Goal: Information Seeking & Learning: Learn about a topic

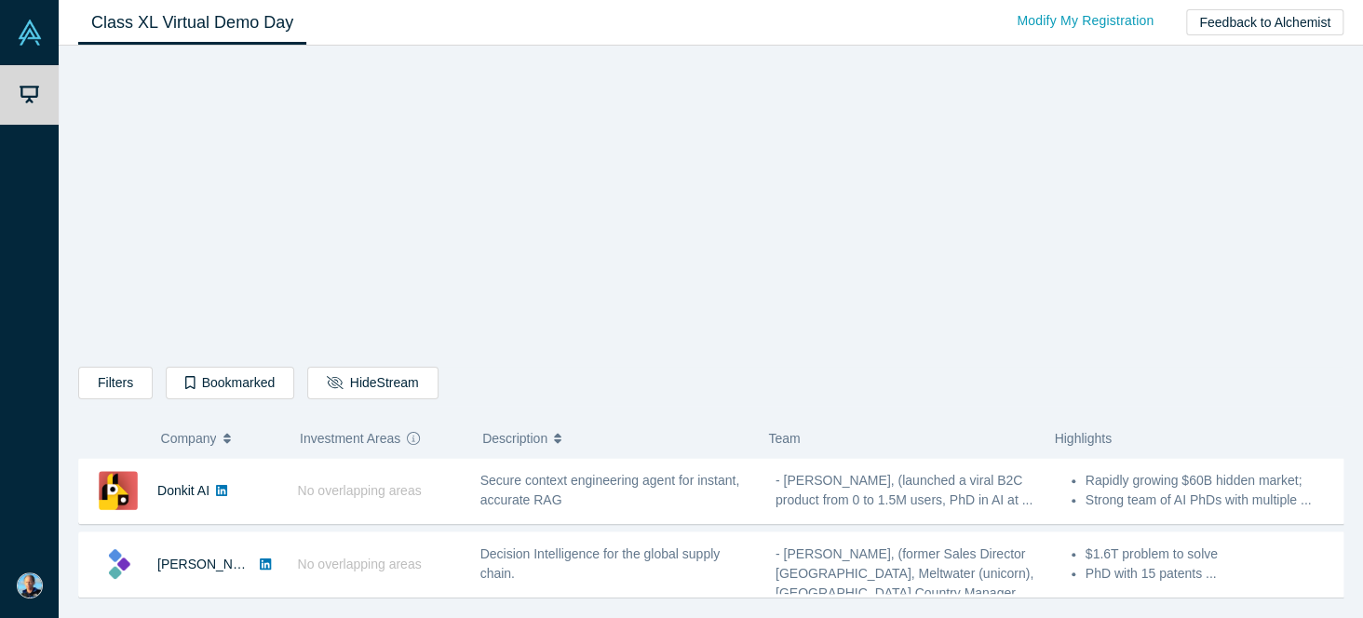
click at [1171, 307] on div "Filters AI Artificial Intelligence B2B SaaS AI (Artificial Intelligence) Data A…" at bounding box center [710, 329] width 1265 height 540
click at [1304, 192] on div "Filters AI Artificial Intelligence B2B SaaS AI (Artificial Intelligence) Data A…" at bounding box center [710, 329] width 1265 height 540
click at [1361, 229] on div "Filters AI Artificial Intelligence B2B SaaS AI (Artificial Intelligence) Data A…" at bounding box center [711, 332] width 1304 height 572
click at [1356, 232] on div "Filters AI Artificial Intelligence B2B SaaS AI (Artificial Intelligence) Data A…" at bounding box center [711, 332] width 1304 height 572
click at [1270, 155] on div "Filters AI Artificial Intelligence B2B SaaS AI (Artificial Intelligence) Data A…" at bounding box center [710, 329] width 1265 height 540
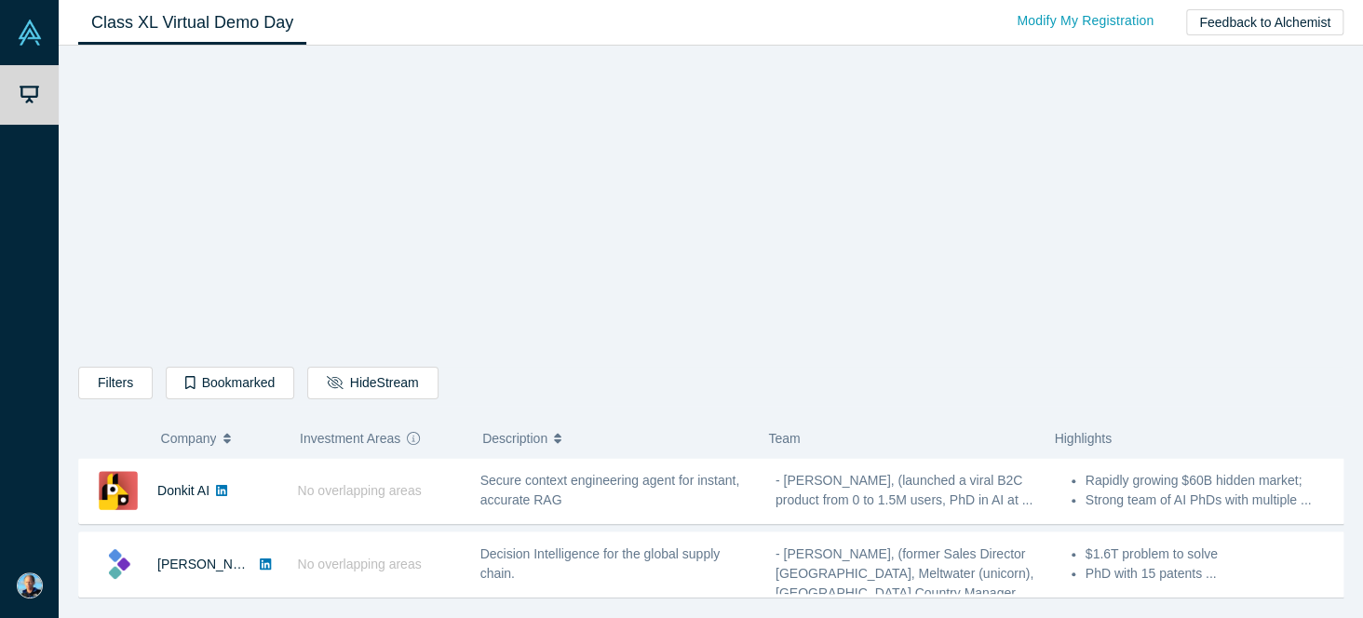
click at [343, 303] on div "Filters AI Artificial Intelligence B2B SaaS AI (Artificial Intelligence) Data A…" at bounding box center [710, 329] width 1265 height 540
click at [165, 352] on div "Filters AI Artificial Intelligence B2B SaaS AI (Artificial Intelligence) Data A…" at bounding box center [710, 329] width 1265 height 540
click at [206, 316] on div "Filters AI Artificial Intelligence B2B SaaS AI (Artificial Intelligence) Data A…" at bounding box center [710, 329] width 1265 height 540
click at [752, 380] on div "Filters AI Artificial Intelligence B2B SaaS AI (Artificial Intelligence) Data A…" at bounding box center [710, 386] width 1265 height 39
click at [1083, 332] on div "Filters AI Artificial Intelligence B2B SaaS AI (Artificial Intelligence) Data A…" at bounding box center [710, 329] width 1265 height 540
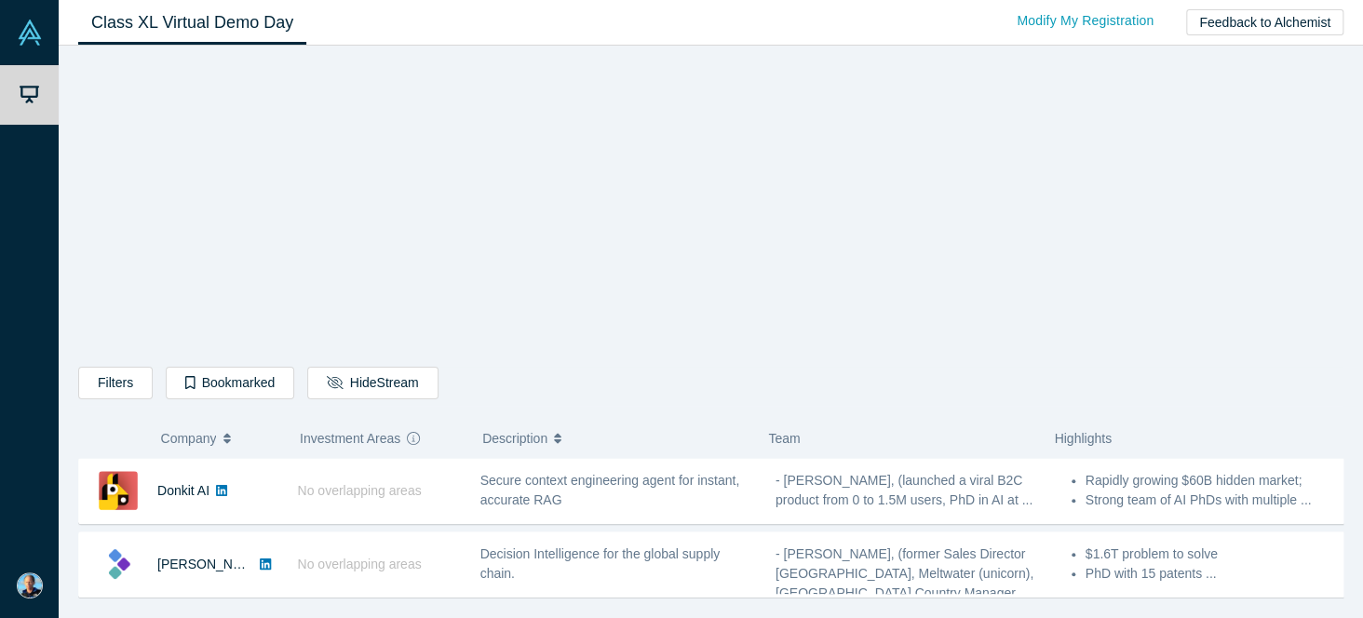
click at [560, 439] on icon "button" at bounding box center [557, 438] width 7 height 13
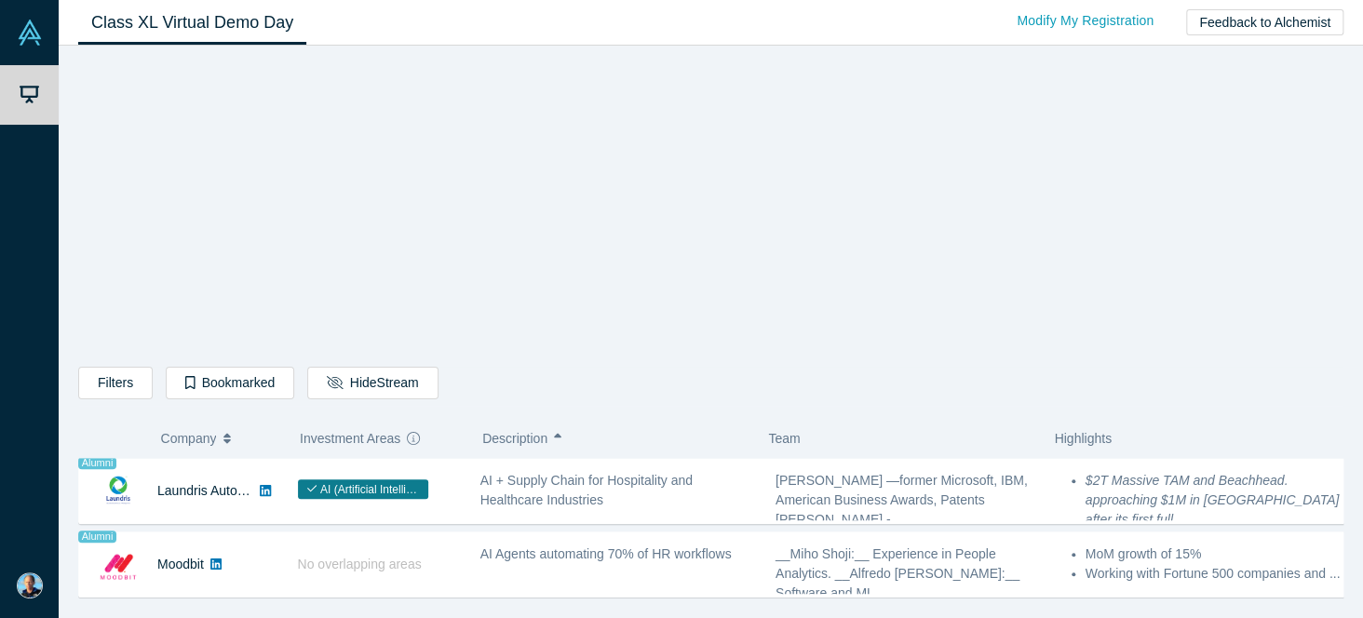
click at [559, 441] on icon "button" at bounding box center [557, 438] width 7 height 13
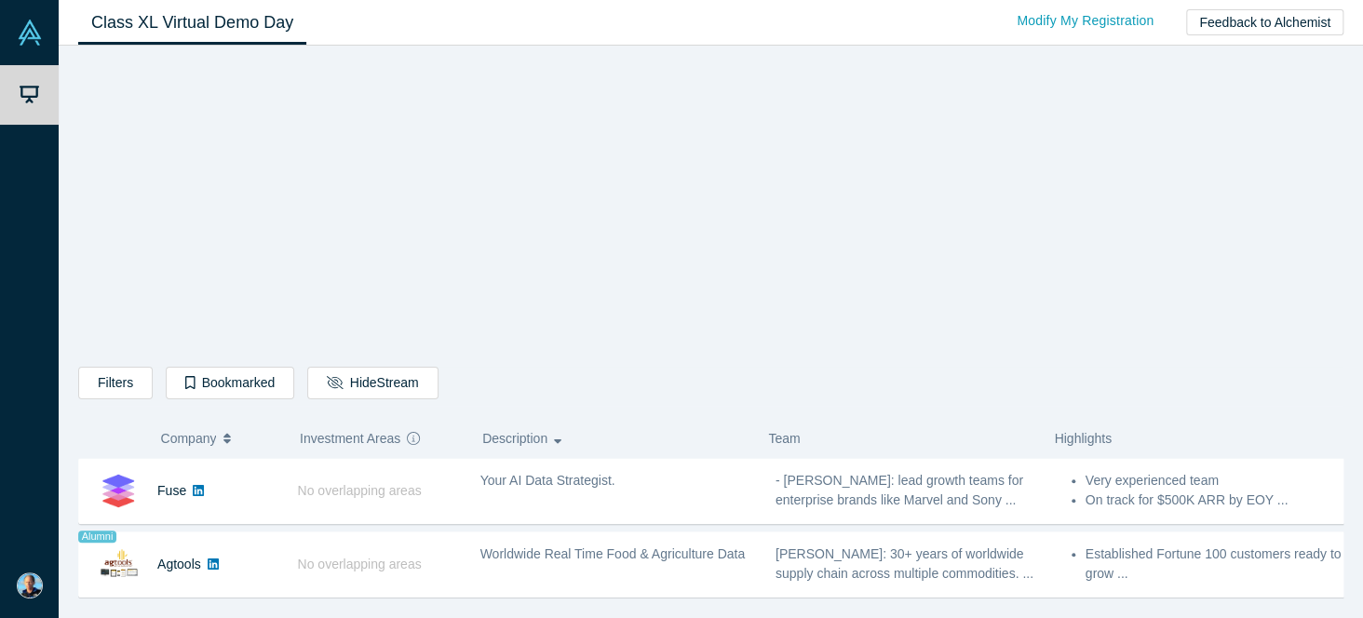
click at [560, 441] on icon "button" at bounding box center [557, 441] width 7 height 5
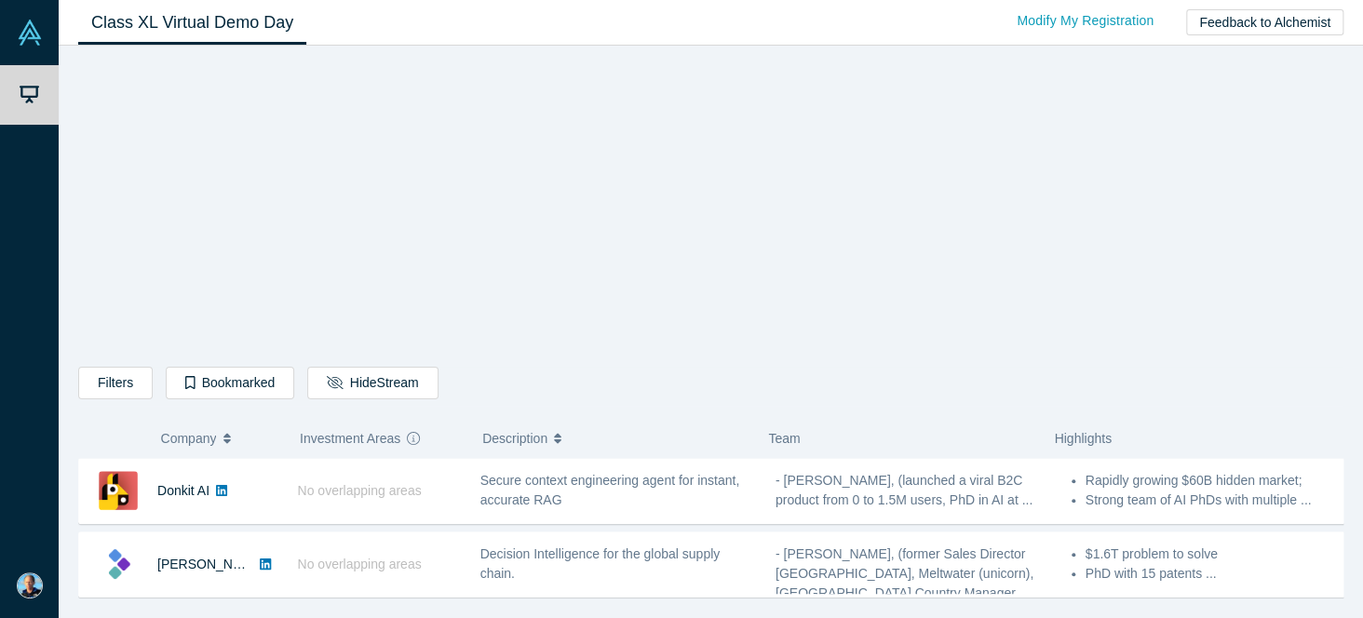
click at [560, 441] on icon "button" at bounding box center [557, 438] width 7 height 13
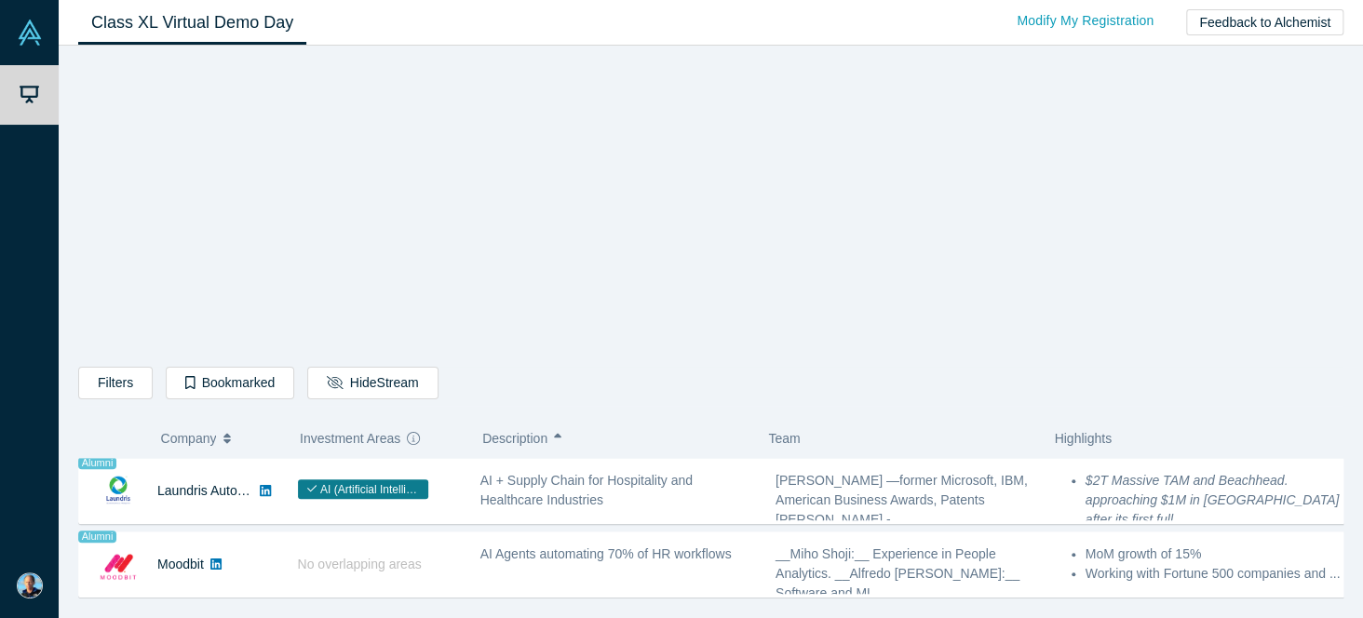
click at [559, 438] on icon "button" at bounding box center [557, 438] width 7 height 13
